Goal: Transaction & Acquisition: Purchase product/service

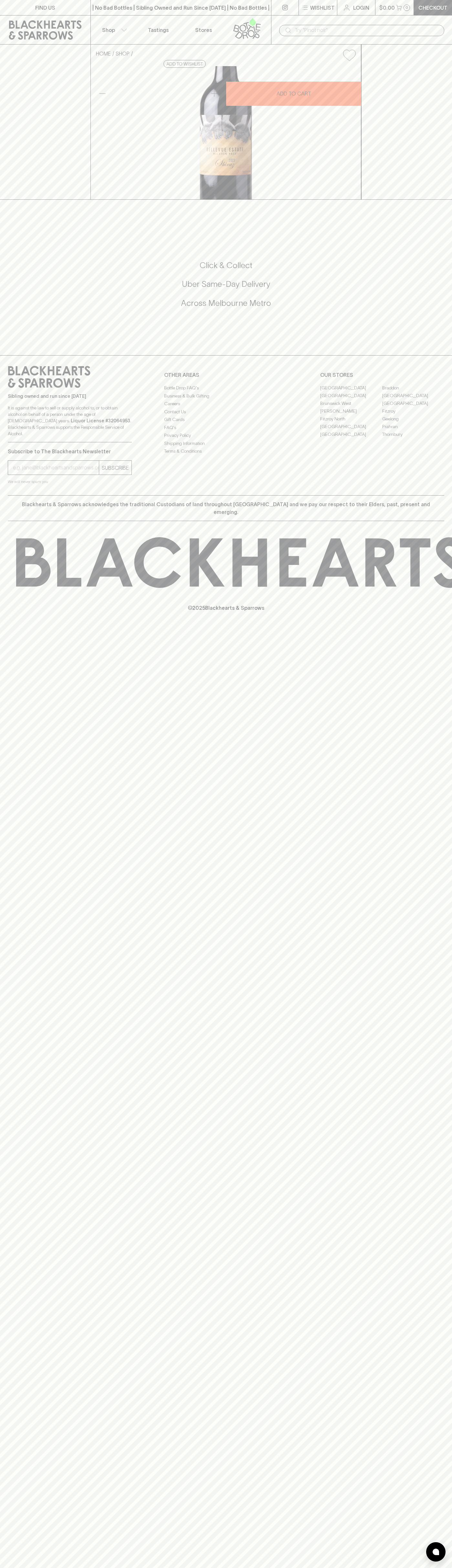
click at [447, 26] on div "​" at bounding box center [361, 30] width 181 height 29
click at [430, 33] on input "text" at bounding box center [366, 30] width 144 height 10
click at [89, 1567] on html "FIND US | No Bad Bottles | Sibling Owned and Run Since [DATE] | No Bad Bottles …" at bounding box center [226, 784] width 452 height 1568
click at [13, 628] on div "© 2025 Blackhearts & Sparrows" at bounding box center [226, 574] width 452 height 107
